Goal: Contribute content: Add original content to the website for others to see

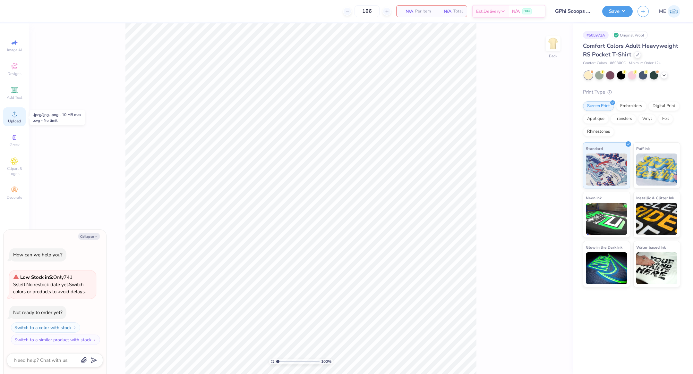
click at [15, 117] on circle at bounding box center [15, 116] width 4 height 4
click at [3, 115] on div "Image AI Designs Add Text Upload Greek Clipart & logos Decorate" at bounding box center [14, 198] width 29 height 351
click at [13, 112] on icon at bounding box center [15, 114] width 8 height 8
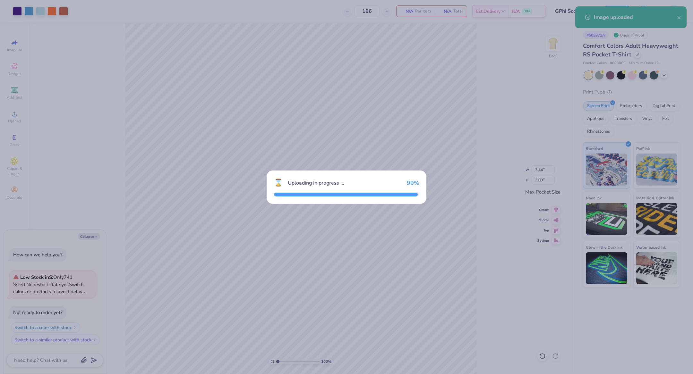
type textarea "x"
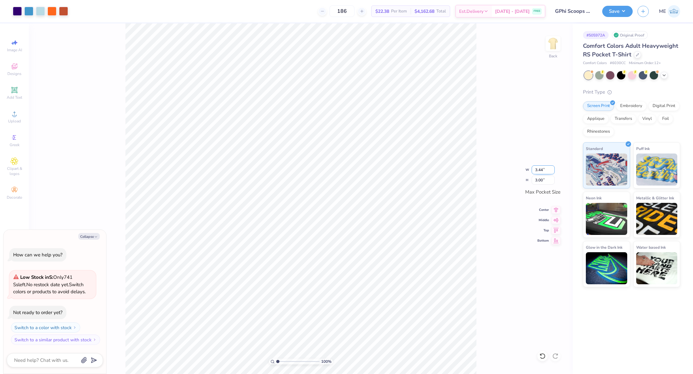
click at [535, 170] on input "3.44" at bounding box center [542, 169] width 23 height 9
type input "4"
type textarea "x"
type input "3.50"
type input "3.05"
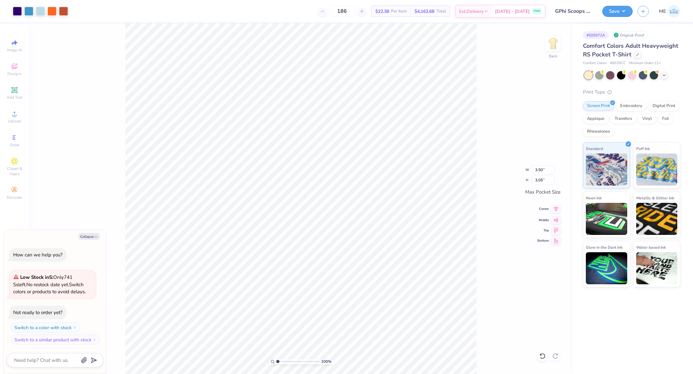
click at [554, 210] on icon at bounding box center [555, 209] width 9 height 8
click at [558, 219] on icon at bounding box center [555, 219] width 5 height 4
click at [550, 42] on img at bounding box center [553, 44] width 26 height 26
click at [18, 115] on icon at bounding box center [15, 114] width 8 height 8
click at [7, 115] on div "Upload" at bounding box center [14, 116] width 22 height 19
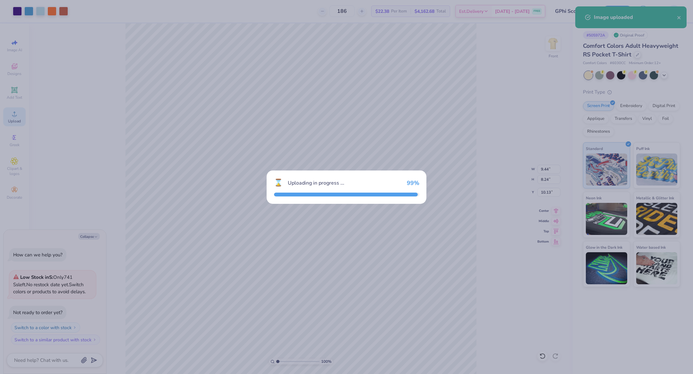
type textarea "x"
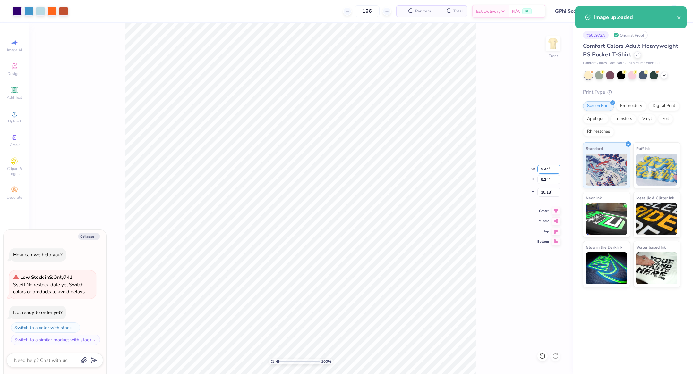
click at [545, 170] on input "9.44" at bounding box center [548, 169] width 23 height 9
type input "12.00"
type textarea "x"
type input "10.47"
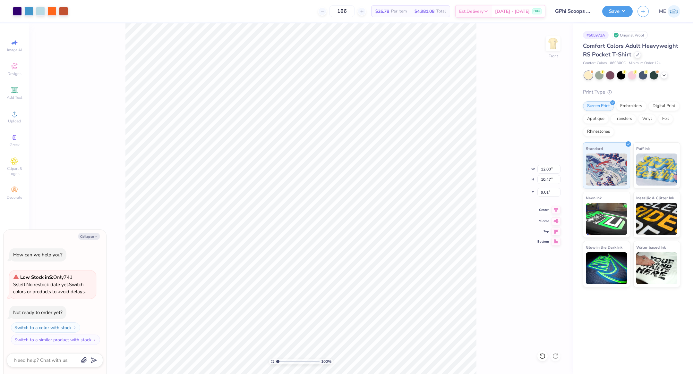
click at [556, 209] on icon at bounding box center [555, 210] width 9 height 8
click at [551, 193] on input "9.01" at bounding box center [548, 192] width 23 height 9
type input "3"
type textarea "x"
type input "3.00"
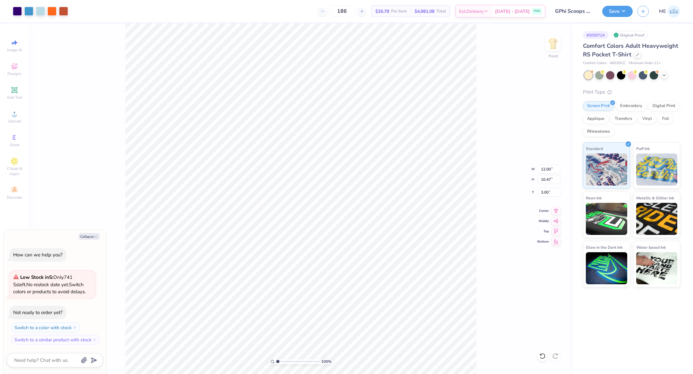
click at [487, 146] on div "100 % Front W 12.00 12.00 " H 10.47 10.47 " Y 3.00 3.00 " Center Middle Top Bot…" at bounding box center [301, 198] width 544 height 351
click at [612, 11] on button "Save" at bounding box center [617, 10] width 30 height 11
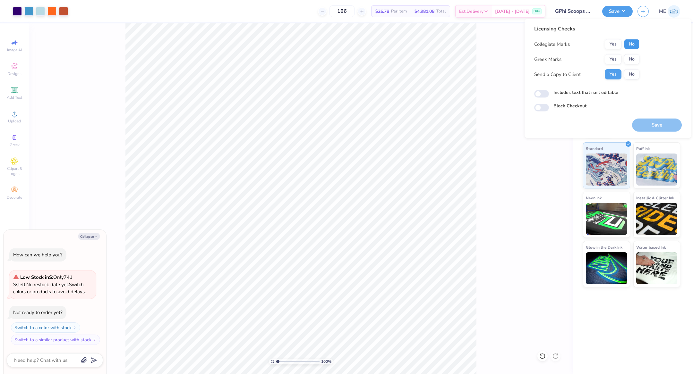
click at [629, 43] on button "No" at bounding box center [631, 44] width 15 height 10
click at [612, 61] on button "Yes" at bounding box center [613, 59] width 17 height 10
type textarea "x"
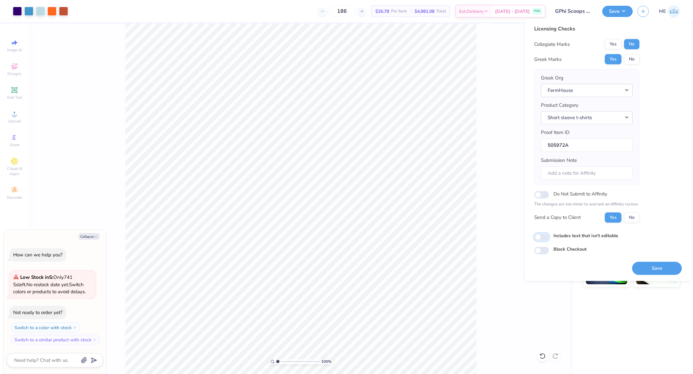
click at [546, 234] on input "Includes text that isn't editable" at bounding box center [541, 237] width 15 height 8
checkbox input "true"
click at [645, 263] on button "Save" at bounding box center [657, 268] width 50 height 13
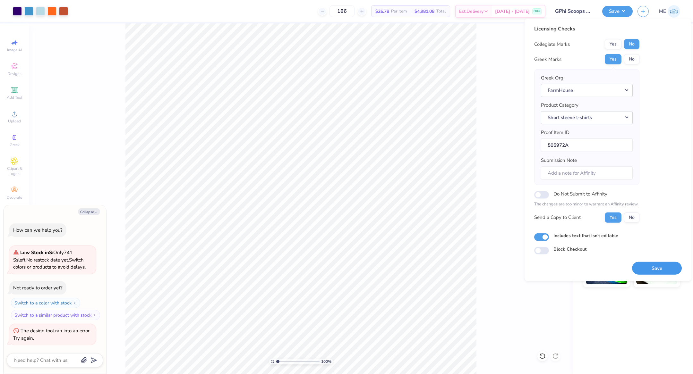
click at [656, 268] on button "Save" at bounding box center [657, 268] width 50 height 13
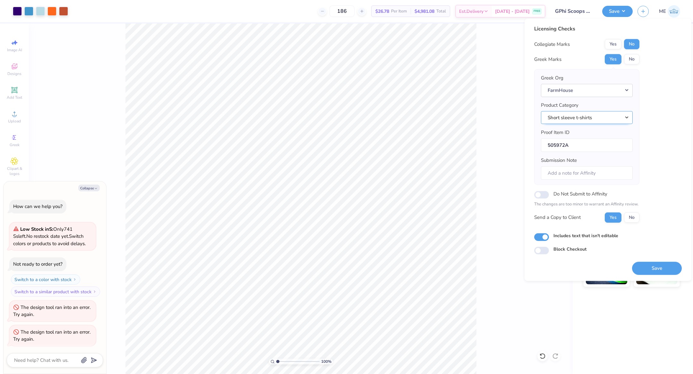
scroll to position [1, 0]
click at [656, 262] on button "Save" at bounding box center [657, 268] width 50 height 13
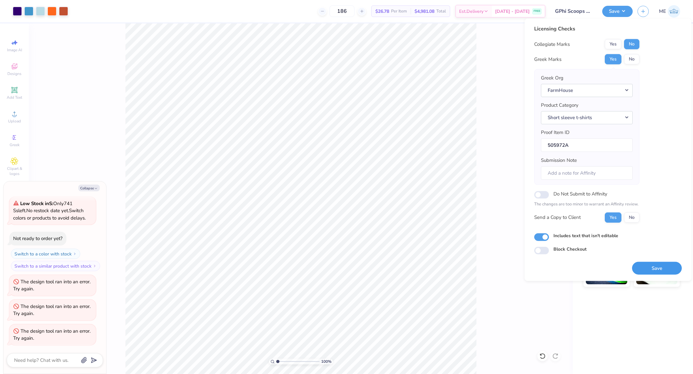
click at [659, 263] on button "Save" at bounding box center [657, 268] width 50 height 13
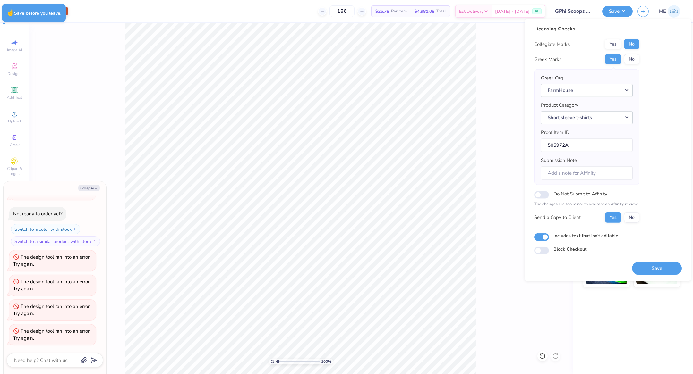
type textarea "x"
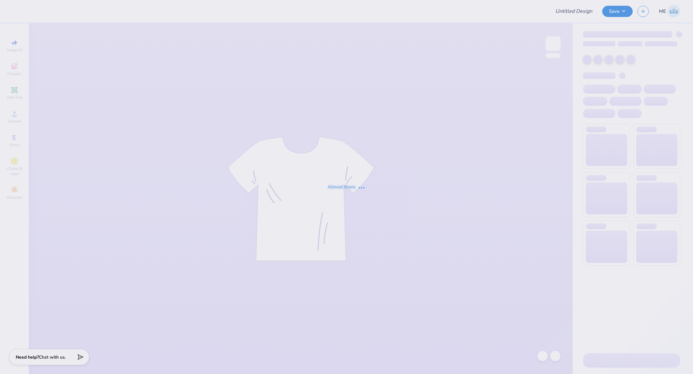
type input "GPhi Scoops For Schools"
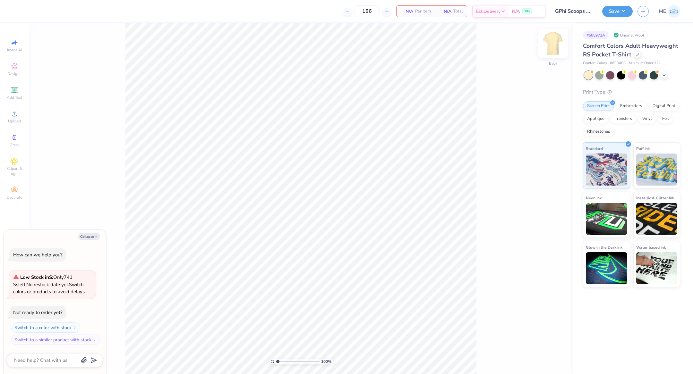
click at [551, 44] on img at bounding box center [553, 44] width 26 height 26
click at [11, 113] on icon at bounding box center [15, 114] width 8 height 8
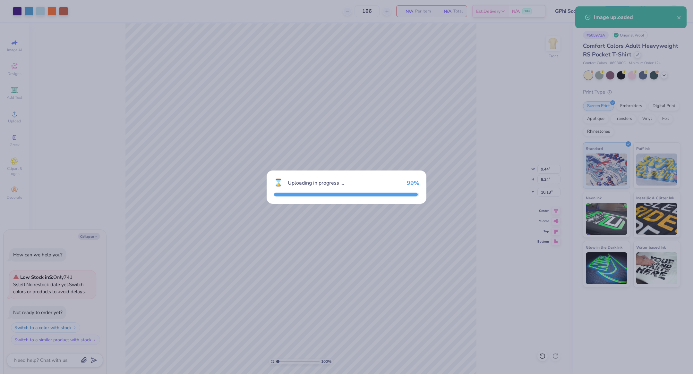
type textarea "x"
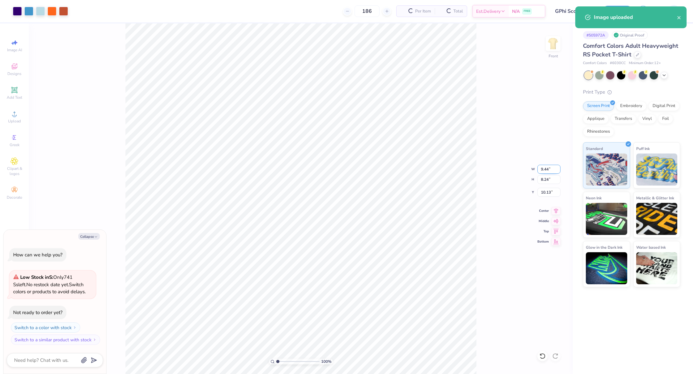
click at [547, 172] on input "9.44" at bounding box center [548, 169] width 23 height 9
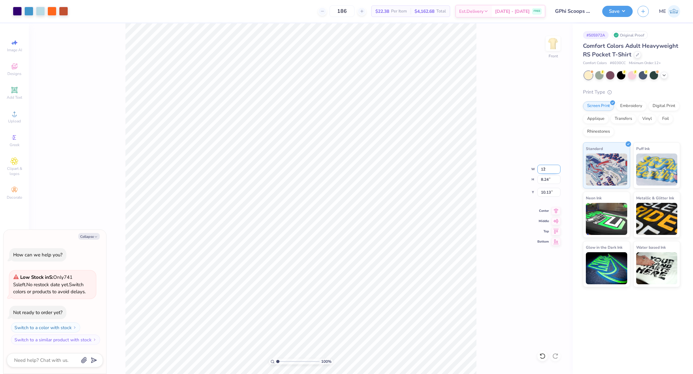
type input "12"
type textarea "x"
type input "12.00"
type input "10.47"
click at [558, 209] on icon at bounding box center [555, 210] width 9 height 8
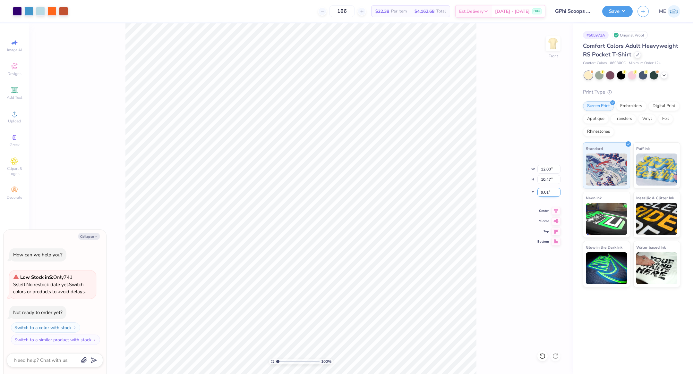
click at [551, 192] on input "9.01" at bounding box center [548, 192] width 23 height 9
type input "3"
type textarea "x"
type input "3.00"
click at [555, 41] on img at bounding box center [553, 44] width 26 height 26
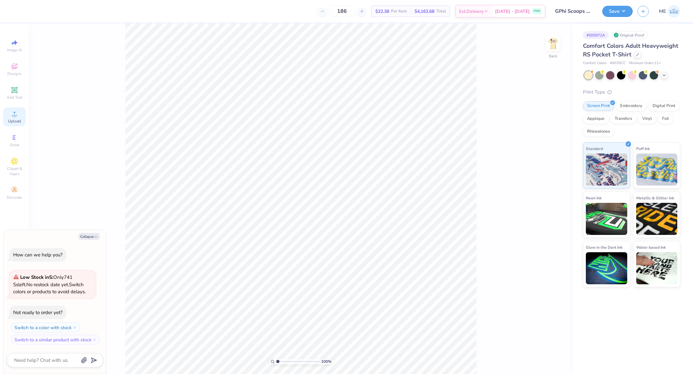
click at [18, 118] on div "Upload" at bounding box center [14, 116] width 22 height 19
click at [19, 116] on div "Upload" at bounding box center [14, 116] width 22 height 19
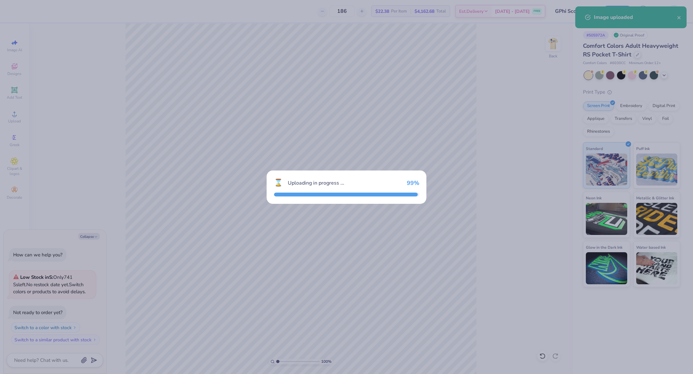
type textarea "x"
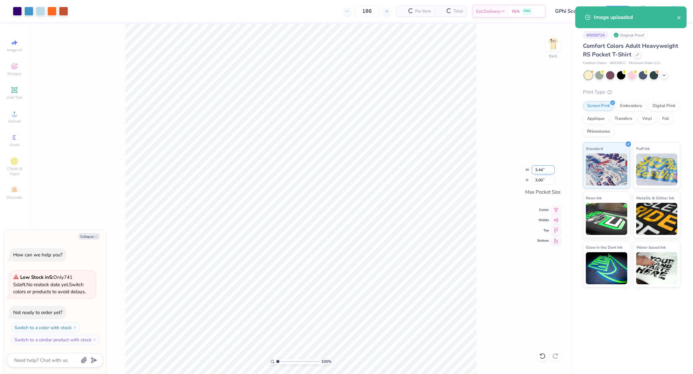
click at [543, 172] on input "3.44" at bounding box center [542, 169] width 23 height 9
type input "4"
type textarea "x"
type input "3.50"
type input "3.05"
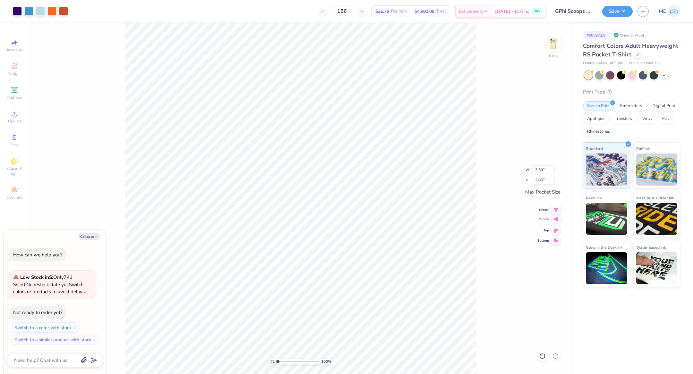
click at [554, 220] on icon at bounding box center [555, 220] width 9 height 8
click at [556, 209] on icon at bounding box center [556, 209] width 4 height 5
click at [610, 12] on button "Save" at bounding box center [617, 10] width 30 height 11
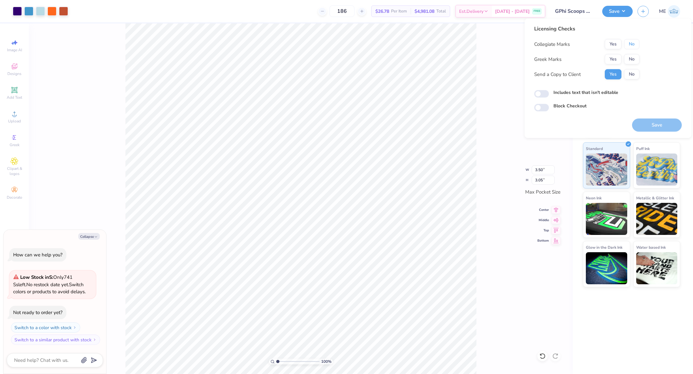
drag, startPoint x: 627, startPoint y: 44, endPoint x: 623, endPoint y: 50, distance: 7.6
click at [627, 45] on button "No" at bounding box center [631, 44] width 15 height 10
drag, startPoint x: 618, startPoint y: 54, endPoint x: 608, endPoint y: 64, distance: 14.7
click at [618, 55] on button "Yes" at bounding box center [613, 59] width 17 height 10
type textarea "x"
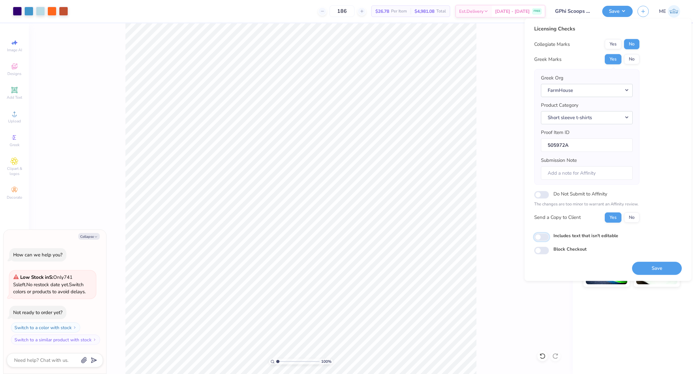
click at [541, 237] on input "Includes text that isn't editable" at bounding box center [541, 237] width 15 height 8
checkbox input "true"
click at [652, 268] on button "Save" at bounding box center [657, 268] width 50 height 13
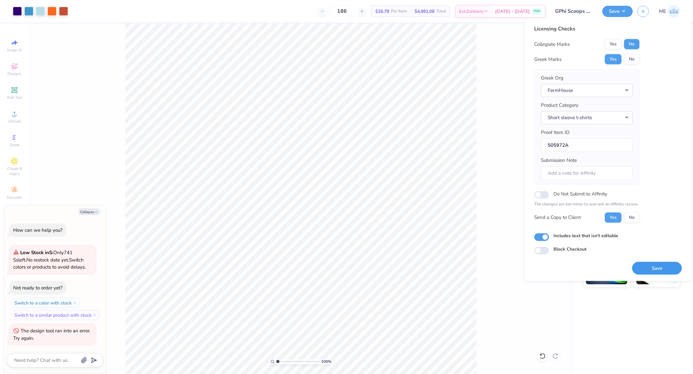
click at [650, 273] on button "Save" at bounding box center [657, 268] width 50 height 13
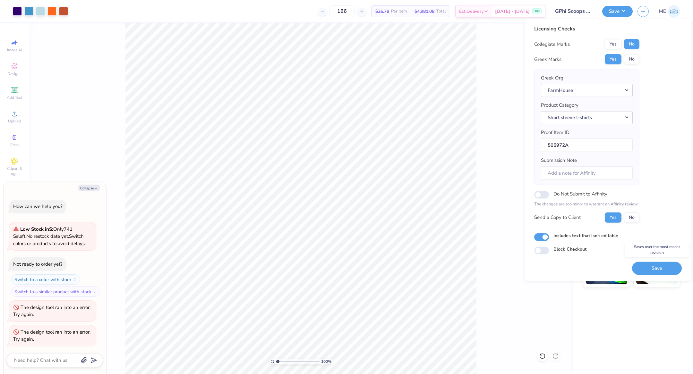
scroll to position [1, 0]
click at [650, 269] on button "Save" at bounding box center [657, 268] width 50 height 13
type textarea "x"
